Goal: Task Accomplishment & Management: Use online tool/utility

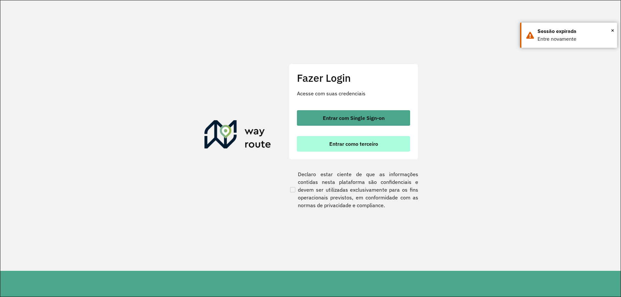
click at [355, 139] on button "Entrar como terceiro" at bounding box center [353, 144] width 113 height 16
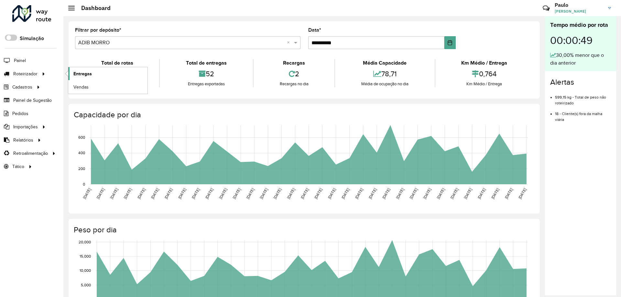
click at [76, 75] on span "Entregas" at bounding box center [82, 74] width 18 height 7
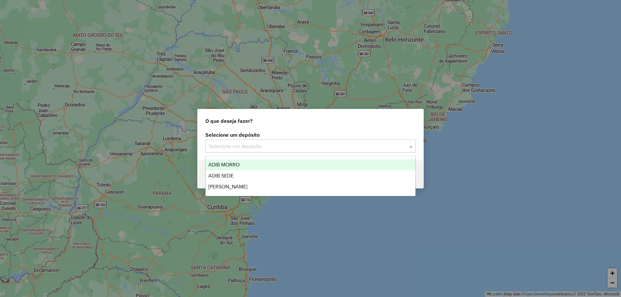
click at [236, 148] on input "text" at bounding box center [304, 147] width 191 height 8
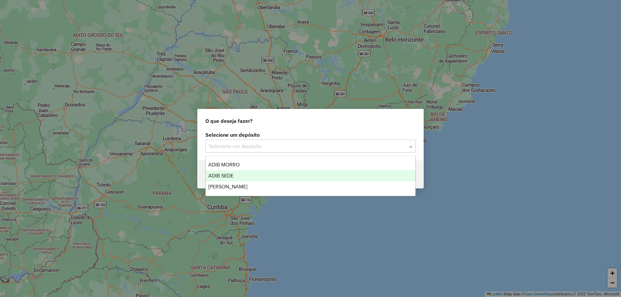
click at [231, 174] on span "ADIB SEDE" at bounding box center [220, 175] width 25 height 5
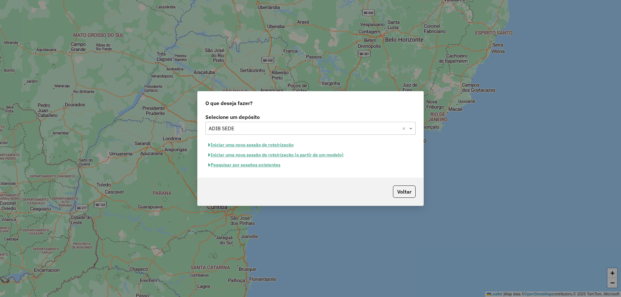
click at [240, 165] on button "Pesquisar por sessões existentes" at bounding box center [244, 165] width 78 height 10
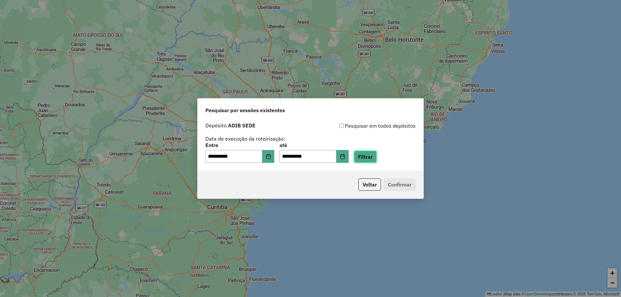
click at [369, 158] on button "Filtrar" at bounding box center [365, 157] width 23 height 12
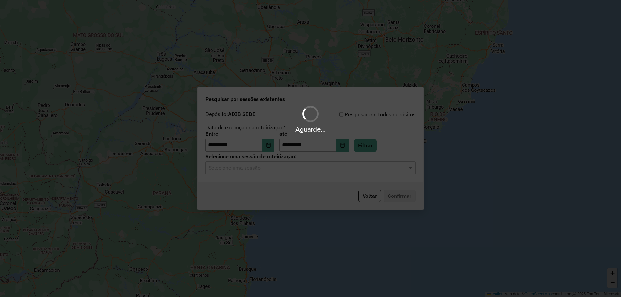
click at [336, 168] on input "text" at bounding box center [304, 168] width 191 height 8
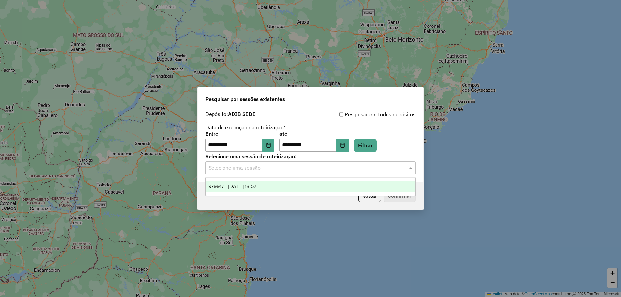
click at [298, 187] on div "979917 - 15/08/2025 18:57" at bounding box center [311, 186] width 210 height 11
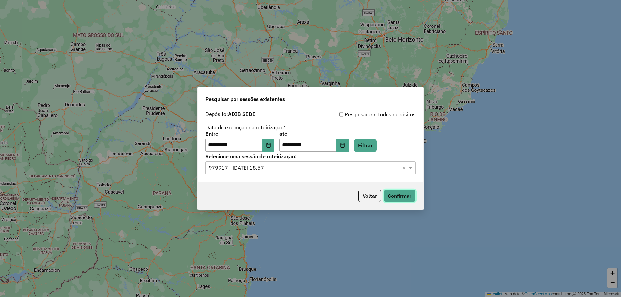
click at [393, 194] on button "Confirmar" at bounding box center [400, 196] width 32 height 12
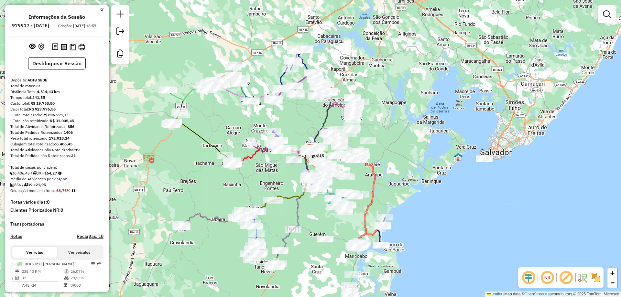
click at [546, 280] on em at bounding box center [548, 278] width 16 height 16
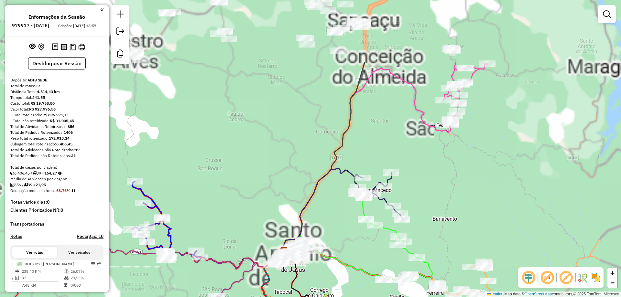
drag, startPoint x: 423, startPoint y: 69, endPoint x: 378, endPoint y: 162, distance: 103.0
click at [378, 162] on div "Janela de atendimento Grade de atendimento Capacidade Transportadoras Veículos …" at bounding box center [310, 148] width 621 height 297
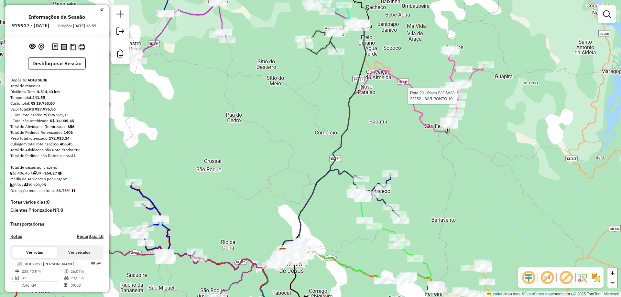
select select "**********"
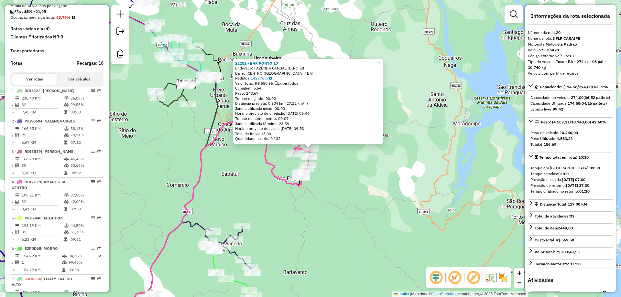
scroll to position [868, 0]
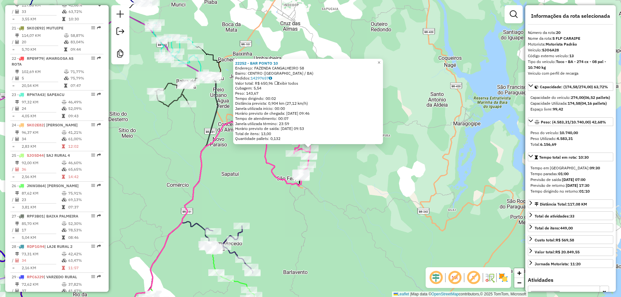
click at [379, 187] on div "22252 - BAR PONTO 10 Endereço: [GEOGRAPHIC_DATA] 58 Bairro: [GEOGRAPHIC_DATA] (…" at bounding box center [310, 148] width 621 height 297
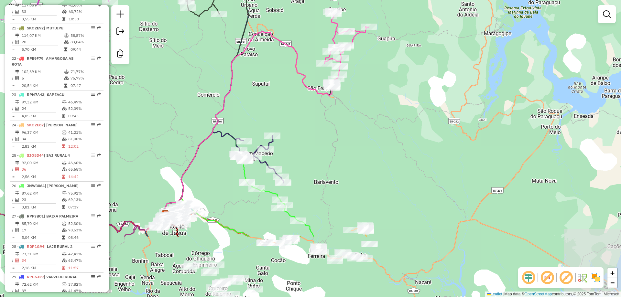
drag, startPoint x: 252, startPoint y: 192, endPoint x: 283, endPoint y: 102, distance: 95.4
click at [283, 102] on div "Janela de atendimento Grade de atendimento Capacidade Transportadoras Veículos …" at bounding box center [310, 148] width 621 height 297
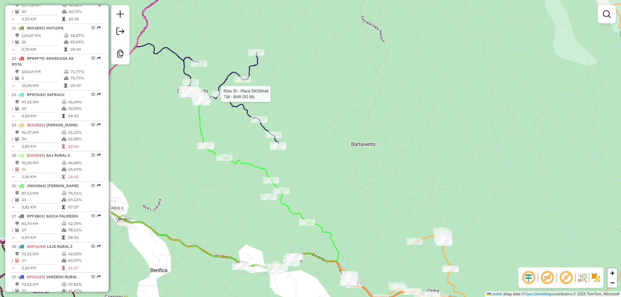
select select "**********"
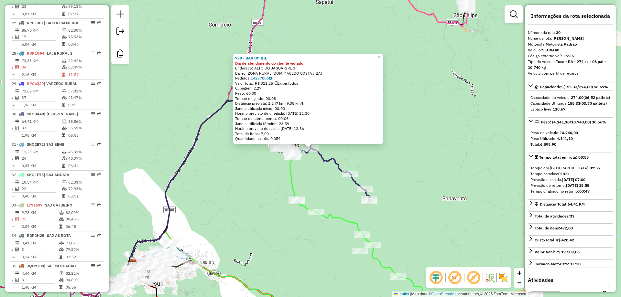
scroll to position [1189, 0]
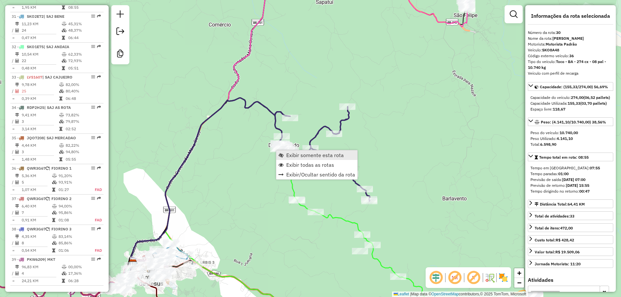
click at [282, 156] on span "Exibir somente esta rota" at bounding box center [281, 155] width 5 height 5
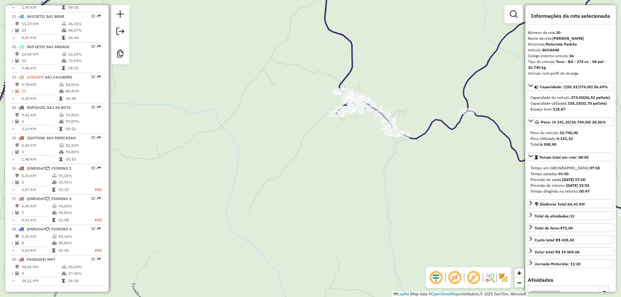
click at [394, 87] on div "Janela de atendimento Grade de atendimento Capacidade Transportadoras Veículos …" at bounding box center [310, 148] width 621 height 297
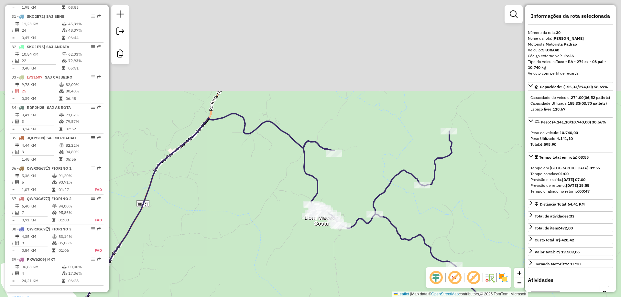
drag, startPoint x: 428, startPoint y: 68, endPoint x: 354, endPoint y: 185, distance: 139.1
click at [354, 185] on div "Janela de atendimento Grade de atendimento Capacidade Transportadoras Veículos …" at bounding box center [310, 148] width 621 height 297
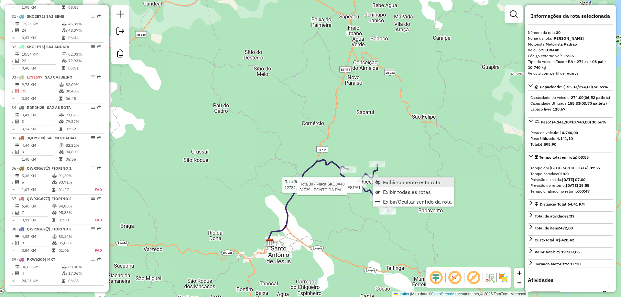
click at [388, 184] on span "Exibir somente esta rota" at bounding box center [412, 182] width 58 height 5
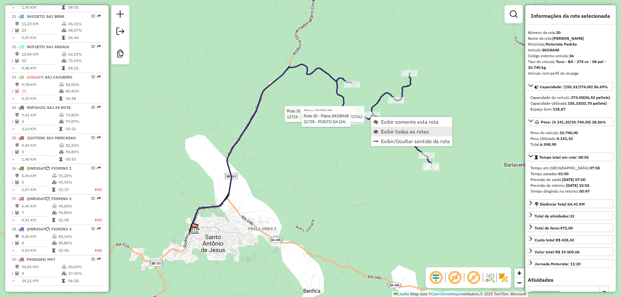
click at [388, 132] on span "Exibir todas as rotas" at bounding box center [405, 131] width 48 height 5
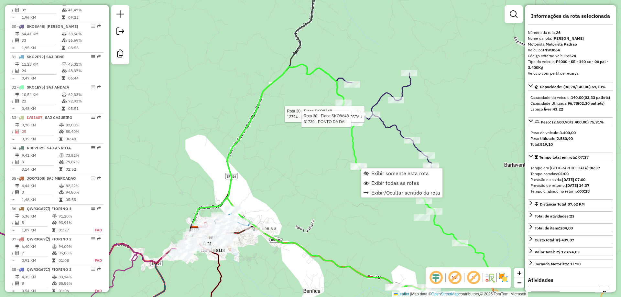
scroll to position [1056, 0]
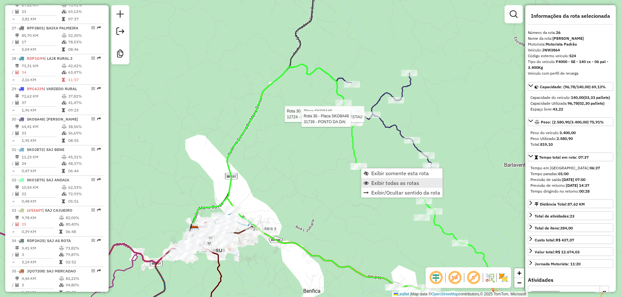
click at [371, 183] on link "Exibir todas as rotas" at bounding box center [401, 183] width 81 height 10
click at [371, 175] on span "Exibir somente esta rota" at bounding box center [400, 173] width 58 height 5
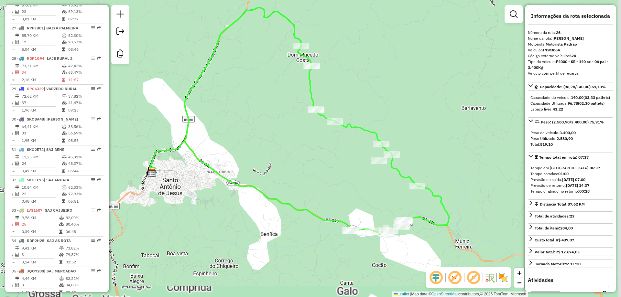
drag, startPoint x: 395, startPoint y: 217, endPoint x: 377, endPoint y: 177, distance: 43.8
click at [372, 165] on div "Janela de atendimento Grade de atendimento Capacidade Transportadoras Veículos …" at bounding box center [310, 148] width 621 height 297
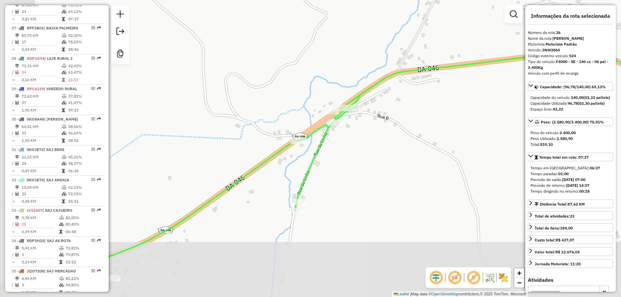
drag, startPoint x: 243, startPoint y: 240, endPoint x: 325, endPoint y: 158, distance: 116.4
click at [321, 160] on div "Janela de atendimento Grade de atendimento Capacidade Transportadoras Veículos …" at bounding box center [310, 148] width 621 height 297
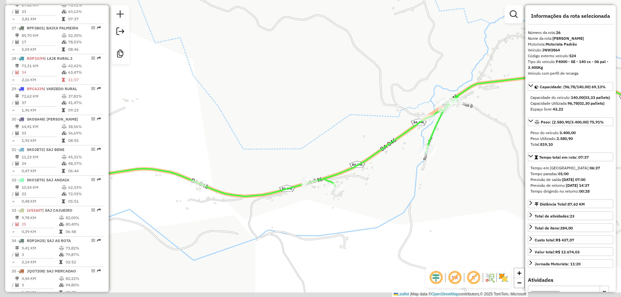
drag, startPoint x: 201, startPoint y: 240, endPoint x: 317, endPoint y: 215, distance: 118.5
click at [317, 215] on div "Janela de atendimento Grade de atendimento Capacidade Transportadoras Veículos …" at bounding box center [310, 148] width 621 height 297
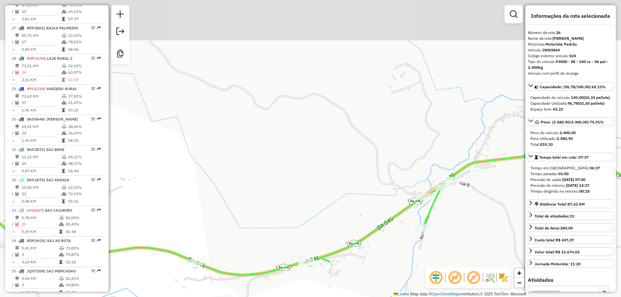
drag, startPoint x: 348, startPoint y: 116, endPoint x: 325, endPoint y: 212, distance: 98.3
click at [325, 212] on div "Janela de atendimento Grade de atendimento Capacidade Transportadoras Veículos …" at bounding box center [310, 148] width 621 height 297
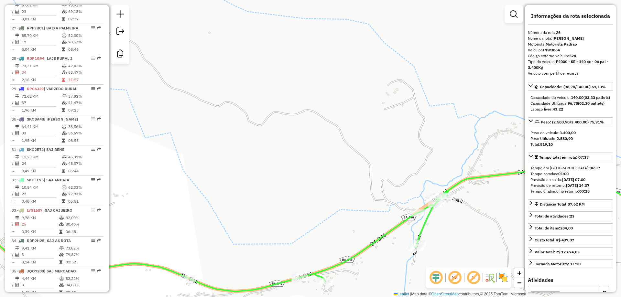
drag, startPoint x: 391, startPoint y: 127, endPoint x: 262, endPoint y: 269, distance: 191.2
click at [261, 270] on div "Janela de atendimento Grade de atendimento Capacidade Transportadoras Veículos …" at bounding box center [310, 148] width 621 height 297
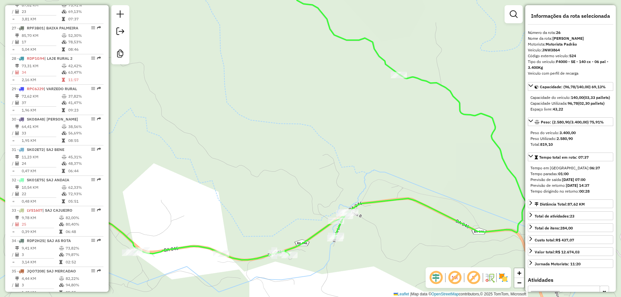
drag, startPoint x: 400, startPoint y: 238, endPoint x: 383, endPoint y: 147, distance: 92.3
click at [383, 147] on div "Janela de atendimento Grade de atendimento Capacidade Transportadoras Veículos …" at bounding box center [310, 148] width 621 height 297
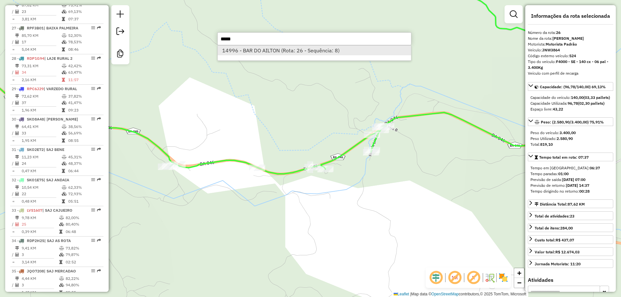
type input "*****"
click at [285, 49] on li "14996 - BAR DO AILTON (Rota: 26 - Sequência: 8)" at bounding box center [314, 51] width 193 height 10
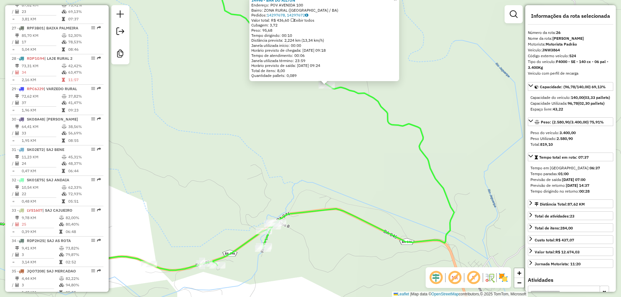
click at [328, 159] on div "14996 - BAR DO [PERSON_NAME]: POV [GEOGRAPHIC_DATA]: ZONA RURAL ([GEOGRAPHIC_DA…" at bounding box center [310, 148] width 621 height 297
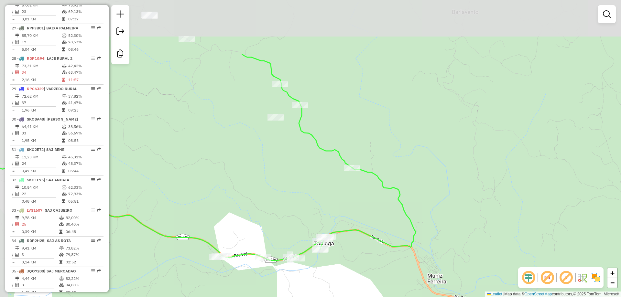
drag, startPoint x: 328, startPoint y: 61, endPoint x: 352, endPoint y: 157, distance: 98.8
click at [357, 158] on div "Janela de atendimento Grade de atendimento Capacidade Transportadoras Veículos …" at bounding box center [310, 148] width 621 height 297
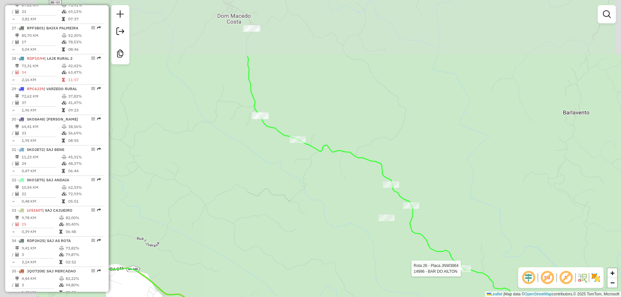
drag, startPoint x: 159, startPoint y: 37, endPoint x: 264, endPoint y: 124, distance: 136.5
click at [264, 124] on icon at bounding box center [284, 208] width 483 height 305
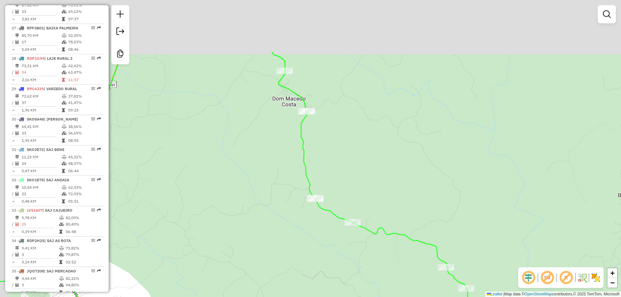
drag, startPoint x: 231, startPoint y: 63, endPoint x: 286, endPoint y: 148, distance: 100.3
click at [286, 148] on div "Rota 26 - Placa JNW3864 14996 - BAR DO AILTON Janela de atendimento Grade de at…" at bounding box center [310, 148] width 621 height 297
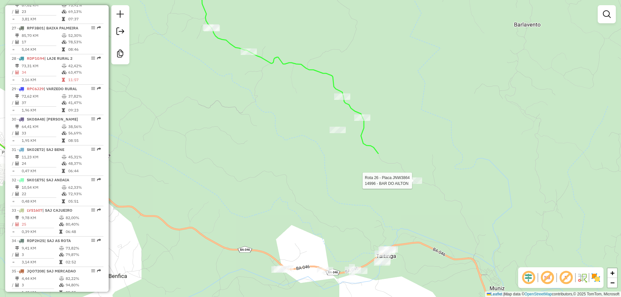
drag, startPoint x: 320, startPoint y: 179, endPoint x: 213, endPoint y: 0, distance: 208.5
click at [214, 1] on div "Rota 26 - Placa JNW3864 14996 - BAR DO AILTON Janela de atendimento Grade de at…" at bounding box center [310, 148] width 621 height 297
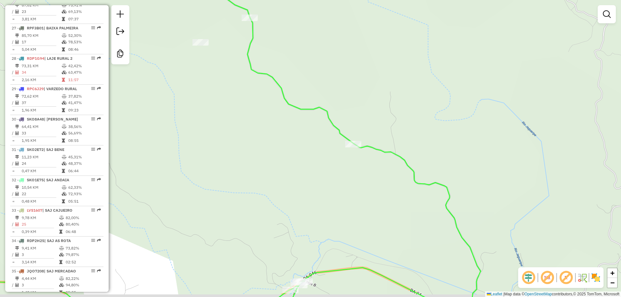
drag, startPoint x: 319, startPoint y: 225, endPoint x: 319, endPoint y: 118, distance: 106.8
click at [319, 118] on div "Janela de atendimento Grade de atendimento Capacidade Transportadoras Veículos …" at bounding box center [310, 148] width 621 height 297
